Goal: Navigation & Orientation: Find specific page/section

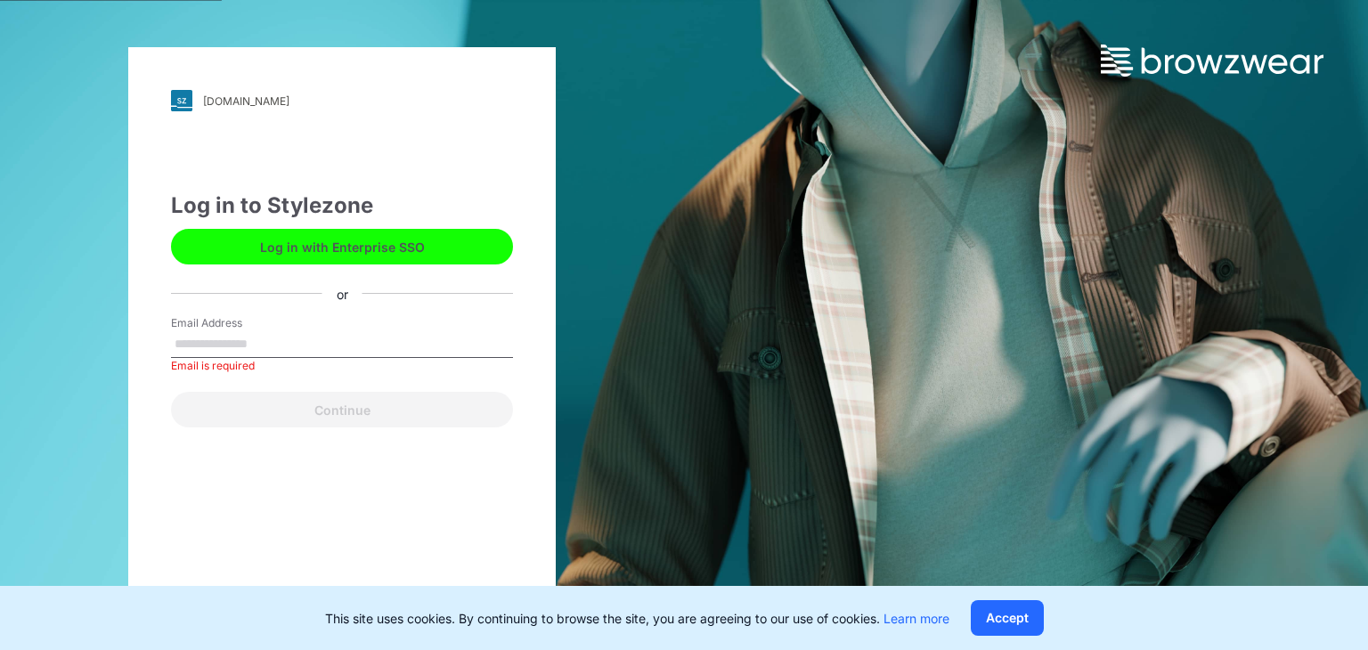
click at [264, 318] on label "Email Address" at bounding box center [233, 323] width 125 height 16
click at [264, 331] on input "Email Address" at bounding box center [342, 344] width 342 height 27
click at [271, 355] on input "Email Address" at bounding box center [342, 344] width 342 height 27
type input "**********"
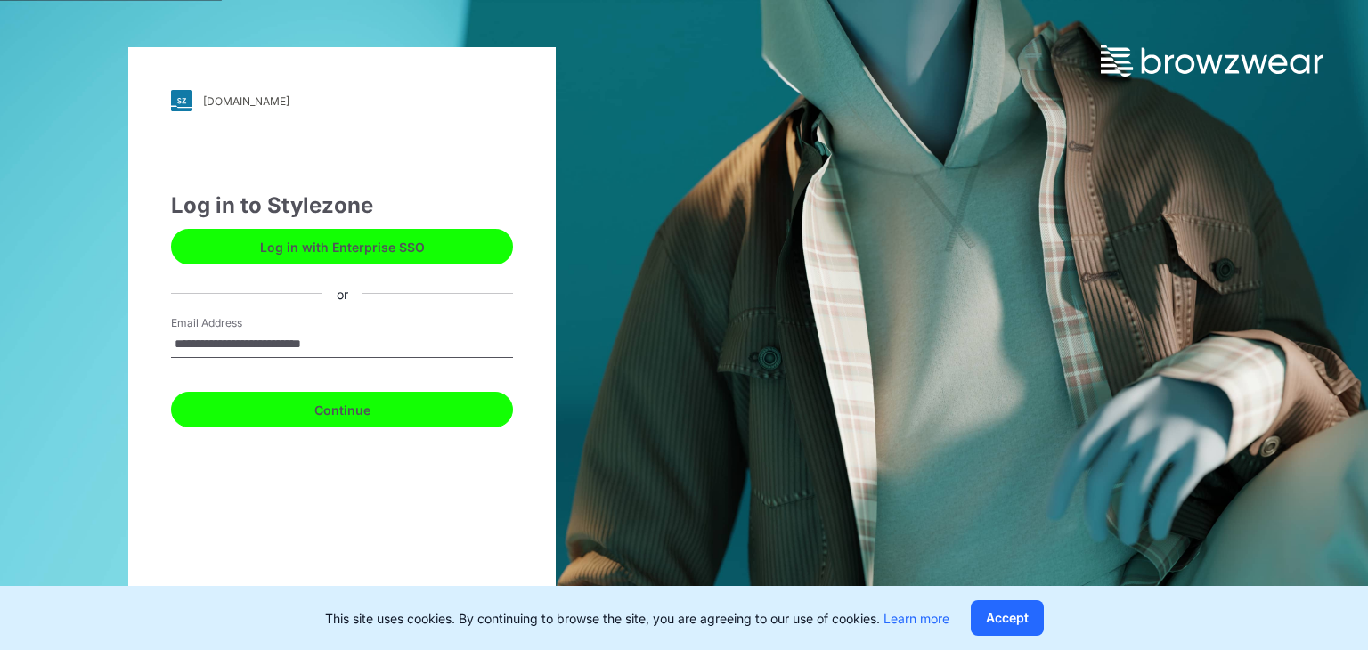
click at [339, 421] on button "Continue" at bounding box center [342, 410] width 342 height 36
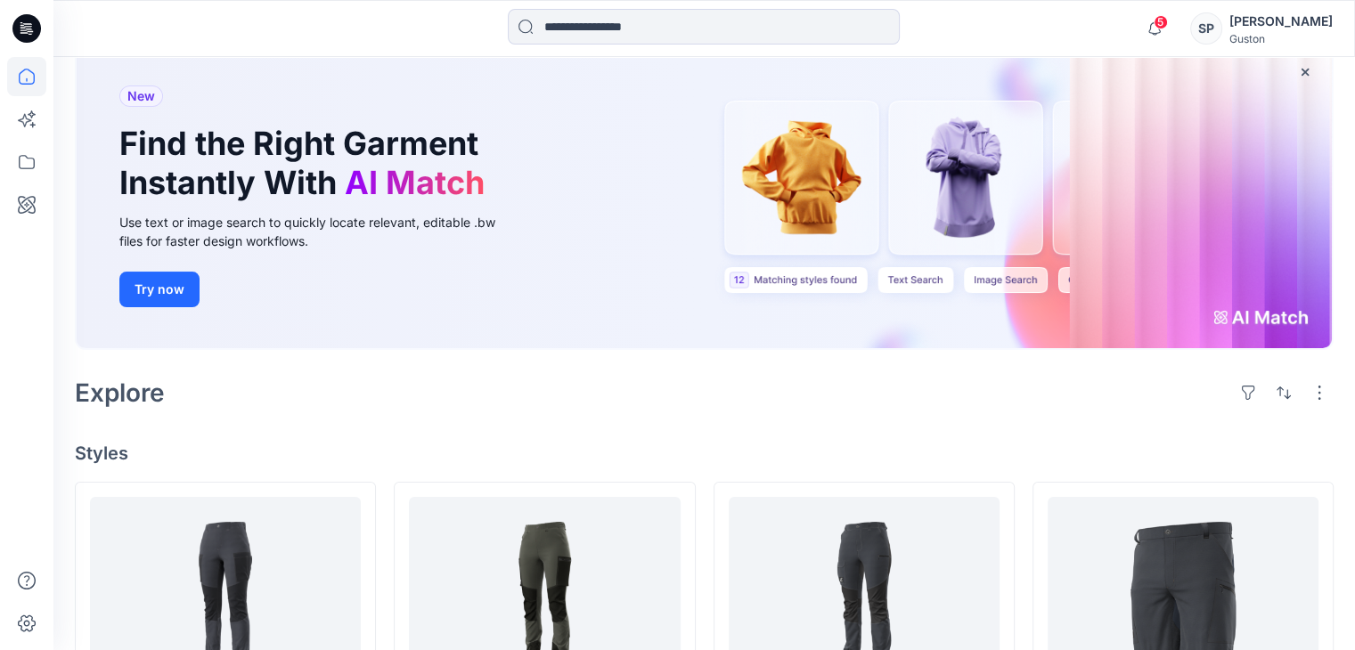
scroll to position [89, 0]
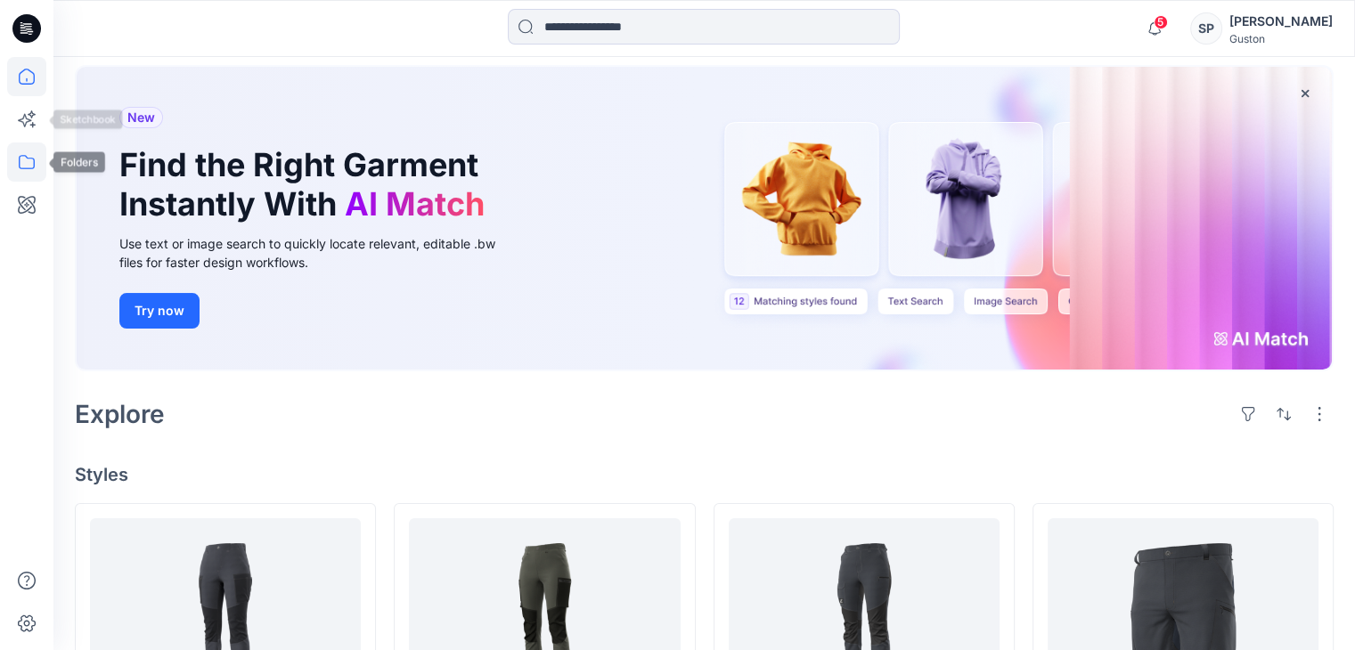
click at [25, 171] on icon at bounding box center [26, 162] width 39 height 39
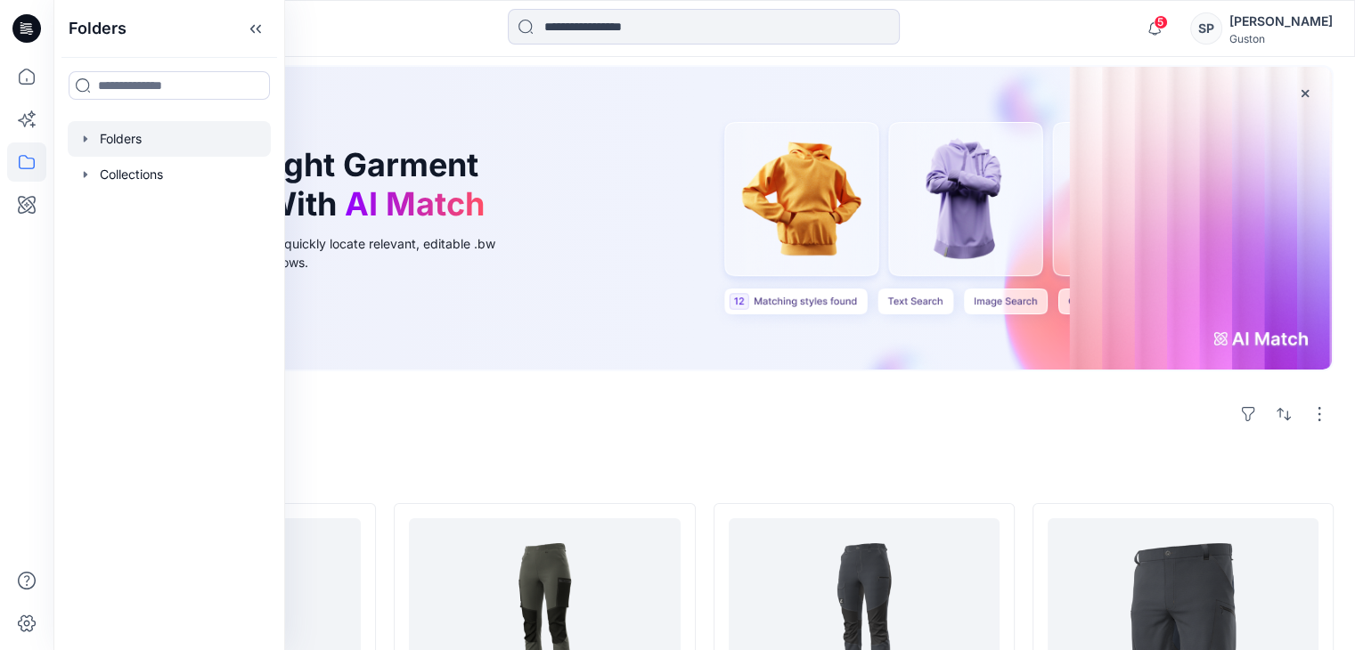
click at [80, 139] on icon "button" at bounding box center [85, 139] width 14 height 14
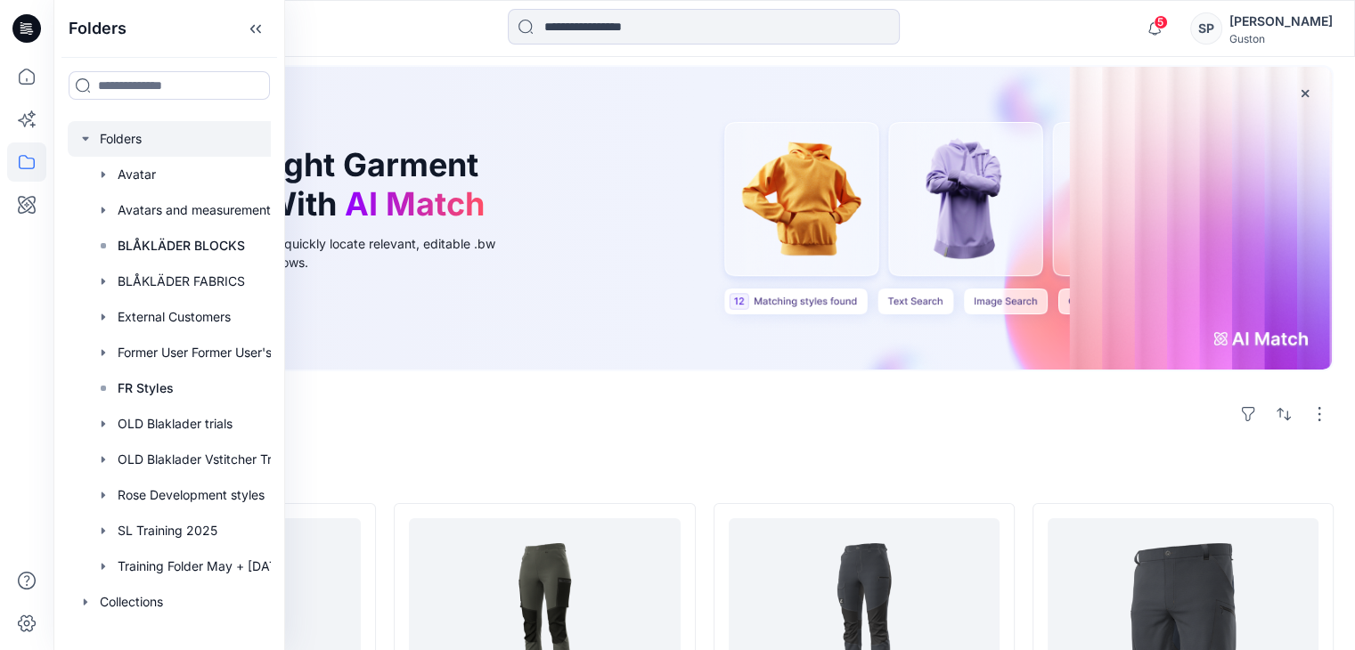
click at [100, 138] on div at bounding box center [192, 139] width 249 height 36
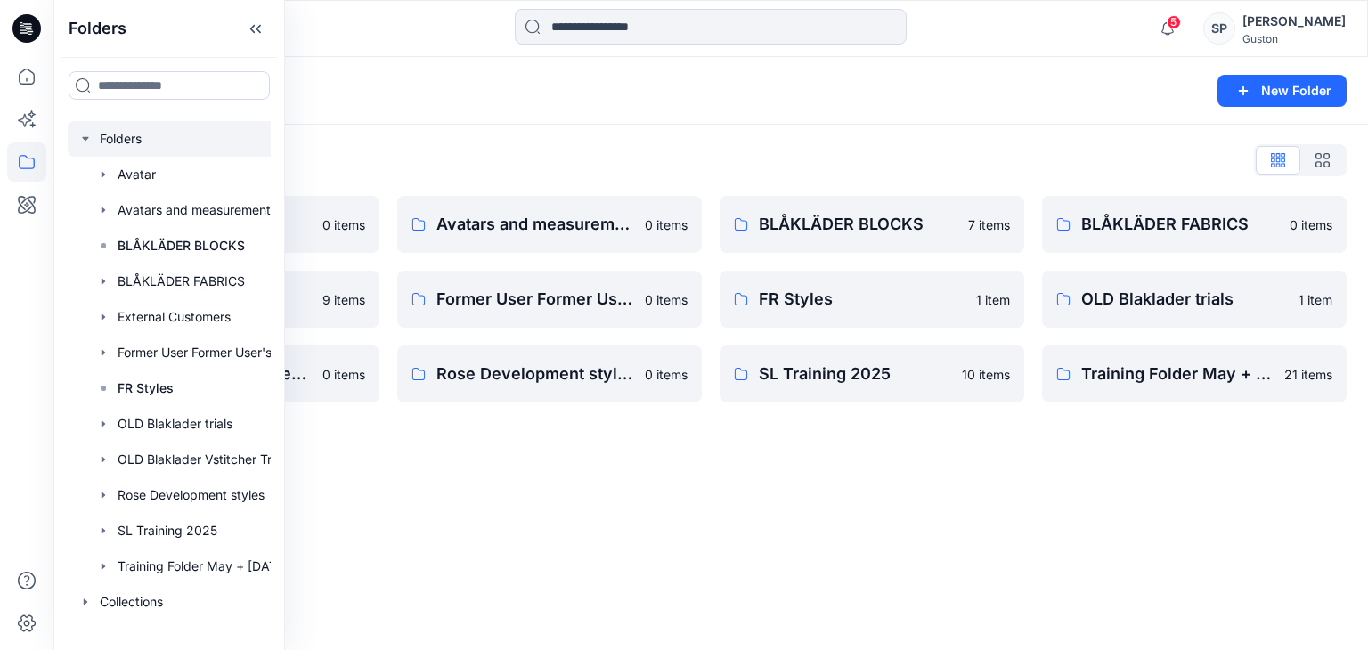
click at [755, 143] on div "Folders List Avatar 0 items External Customers 9 items OLD Blaklader Vstitcher …" at bounding box center [710, 274] width 1315 height 299
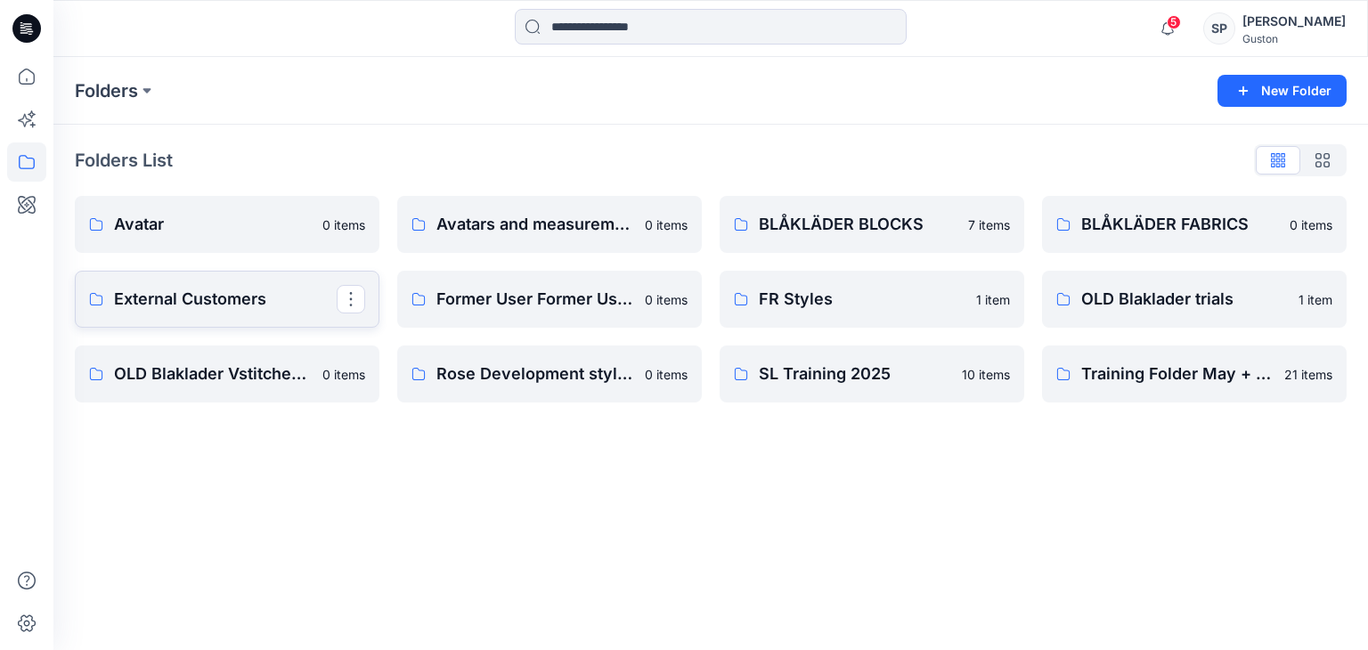
click at [233, 297] on p "External Customers" at bounding box center [225, 299] width 223 height 25
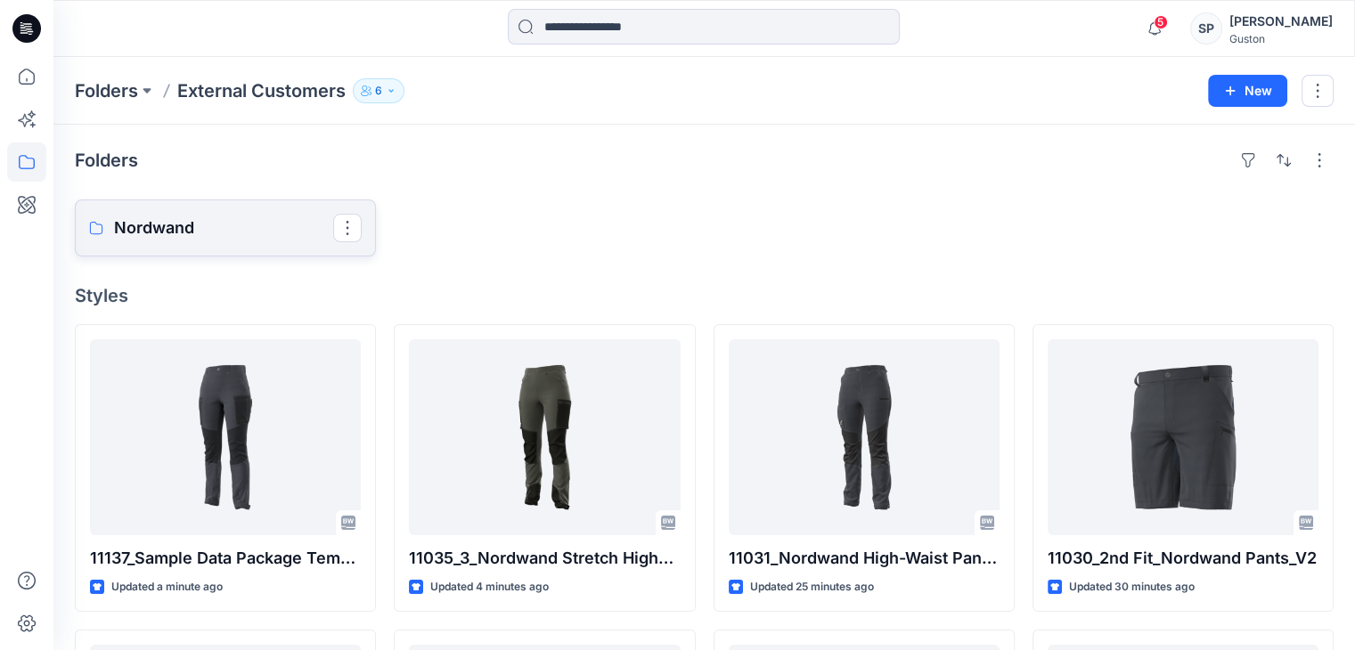
click at [262, 221] on p "Nordwand" at bounding box center [223, 228] width 219 height 25
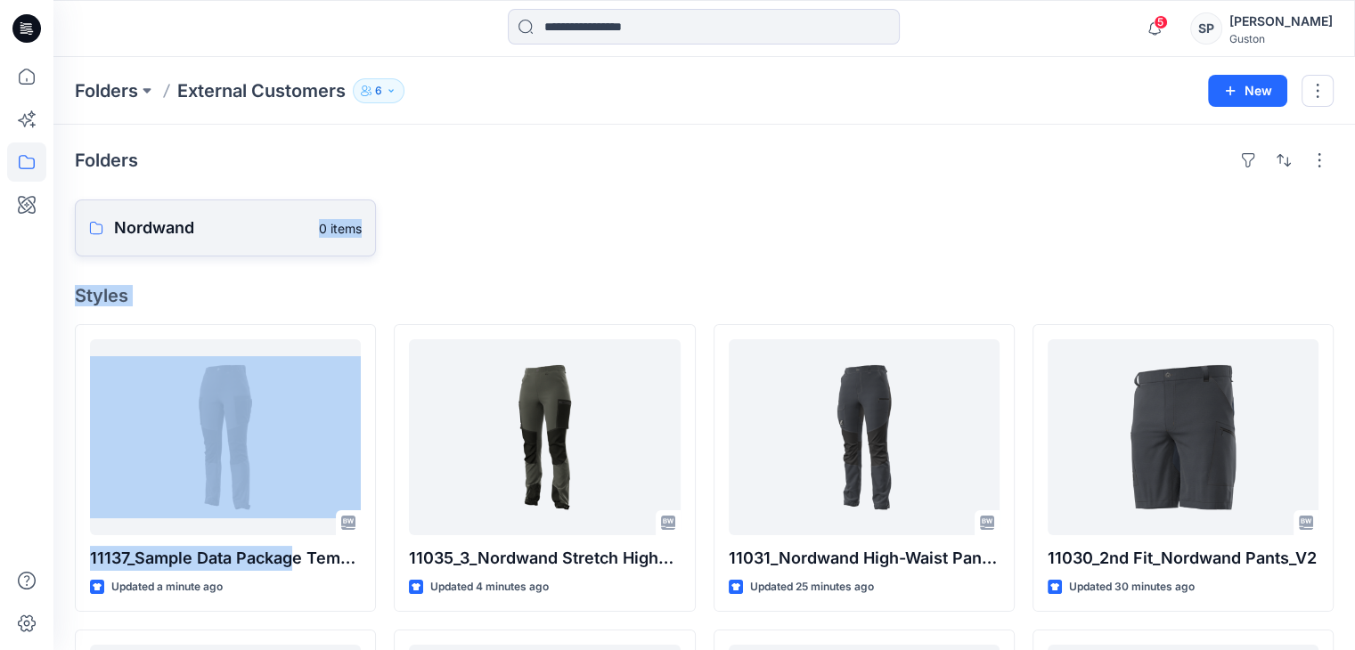
drag, startPoint x: 296, startPoint y: 543, endPoint x: 254, endPoint y: 222, distance: 323.4
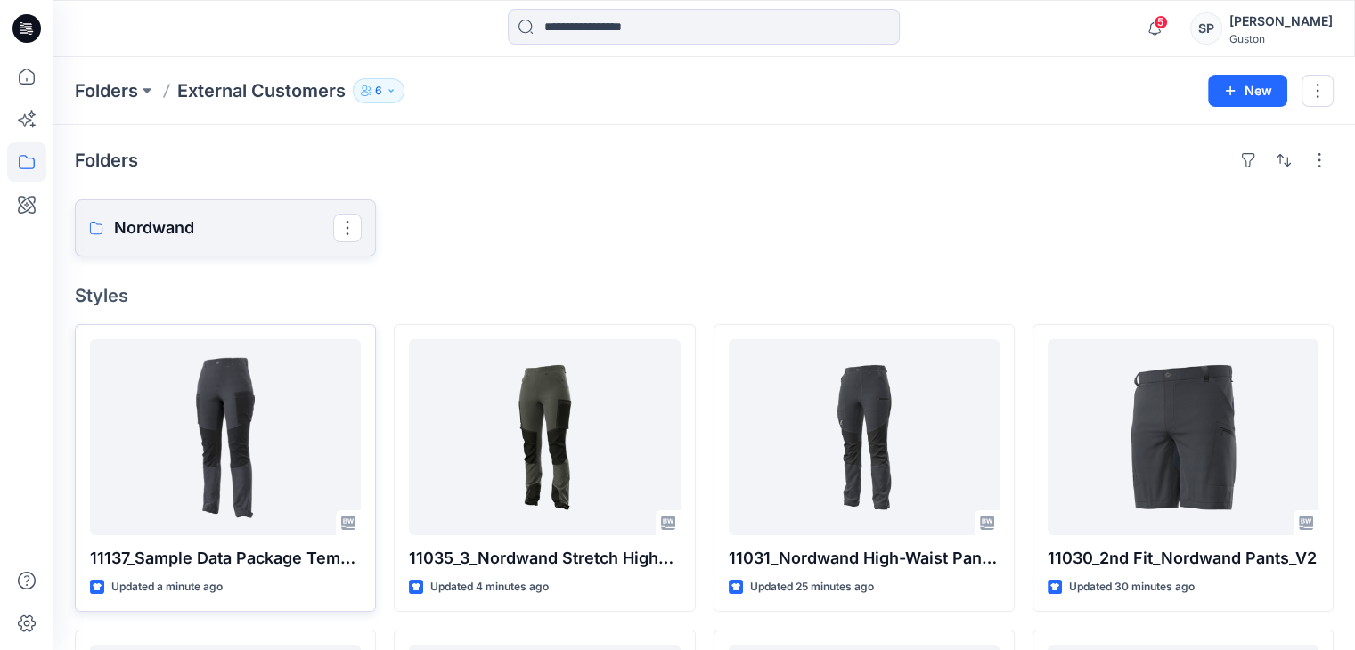
drag, startPoint x: 259, startPoint y: 359, endPoint x: 275, endPoint y: 210, distance: 149.6
